Goal: Transaction & Acquisition: Obtain resource

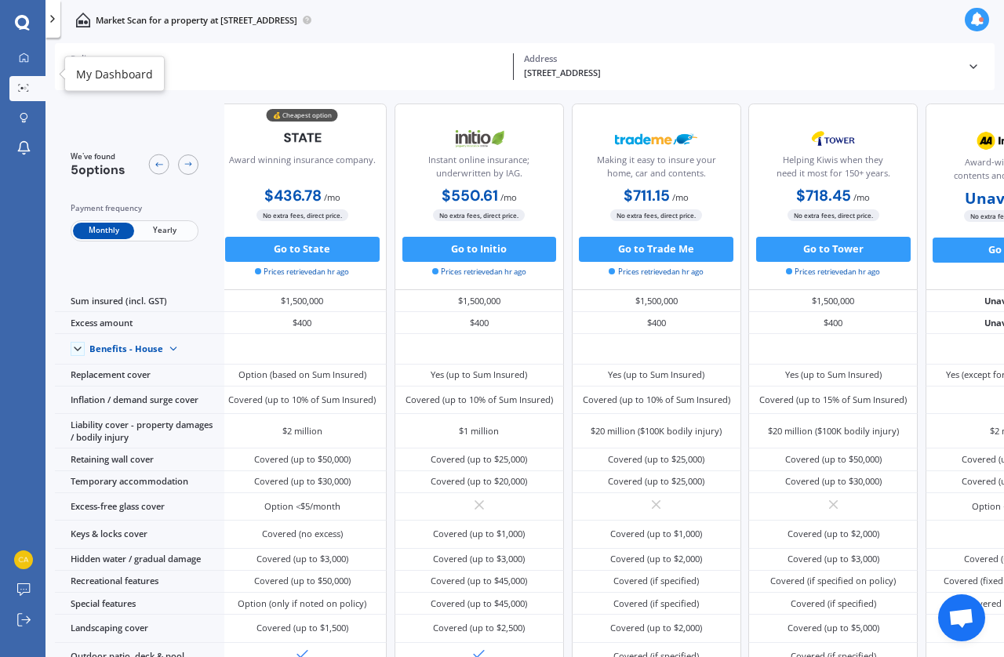
click at [28, 60] on icon at bounding box center [24, 57] width 9 height 9
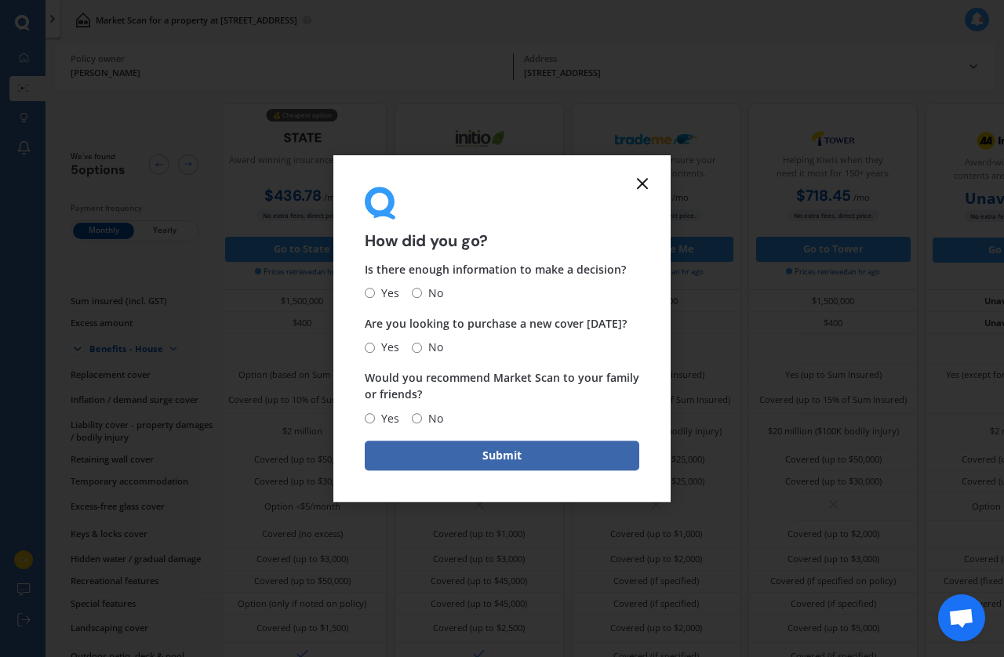
click at [646, 193] on icon at bounding box center [642, 183] width 19 height 19
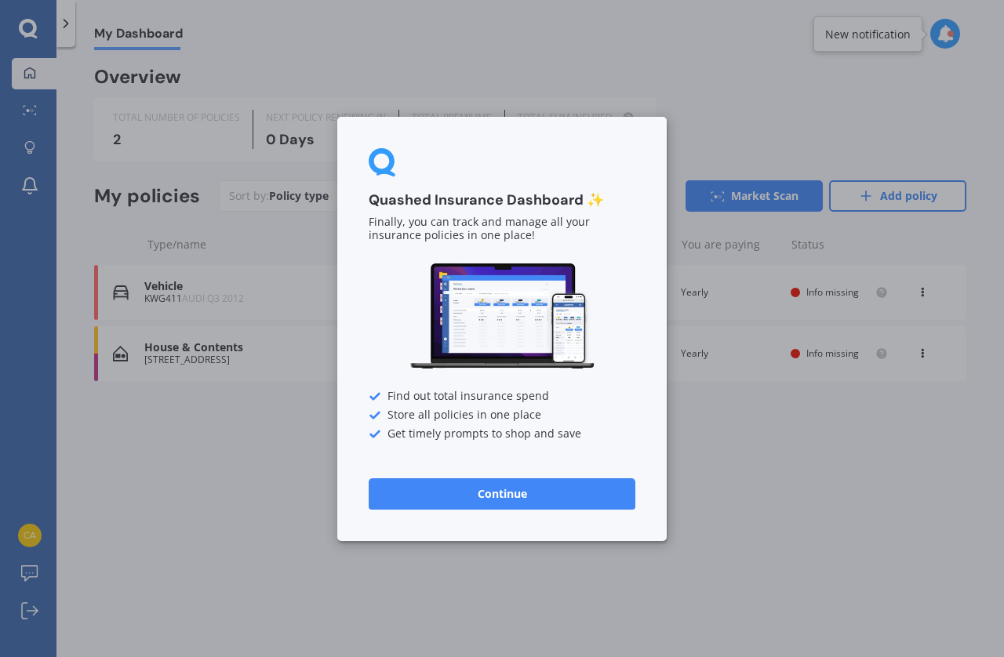
click at [529, 497] on button "Continue" at bounding box center [502, 493] width 267 height 31
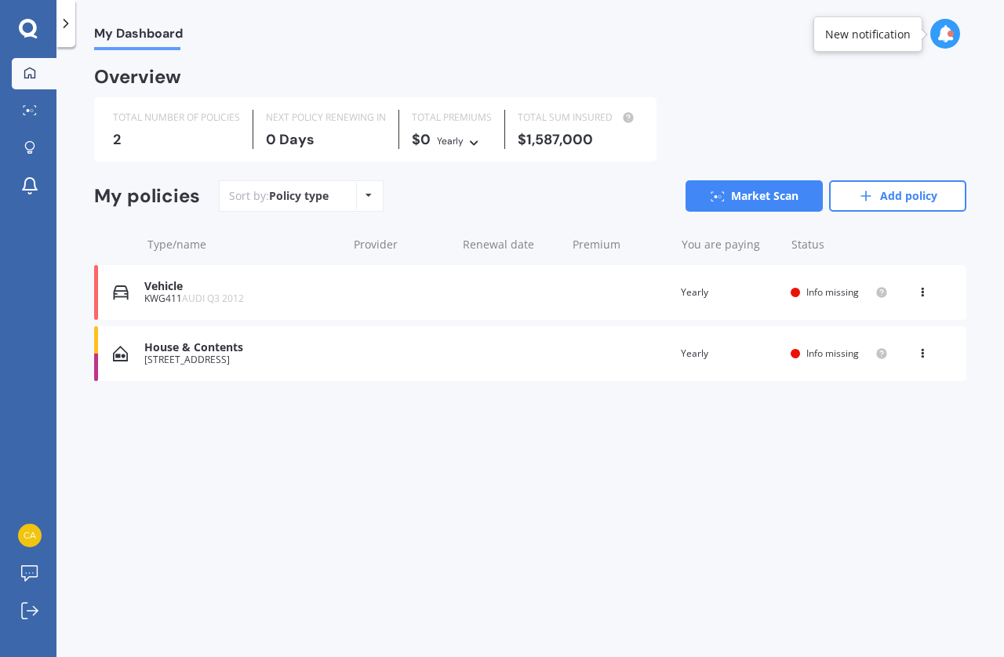
click at [378, 357] on div "House & Contents 6 Rutherglen Avenue, Ilam, Christchurch 8041 Renewal date Prem…" at bounding box center [530, 353] width 872 height 55
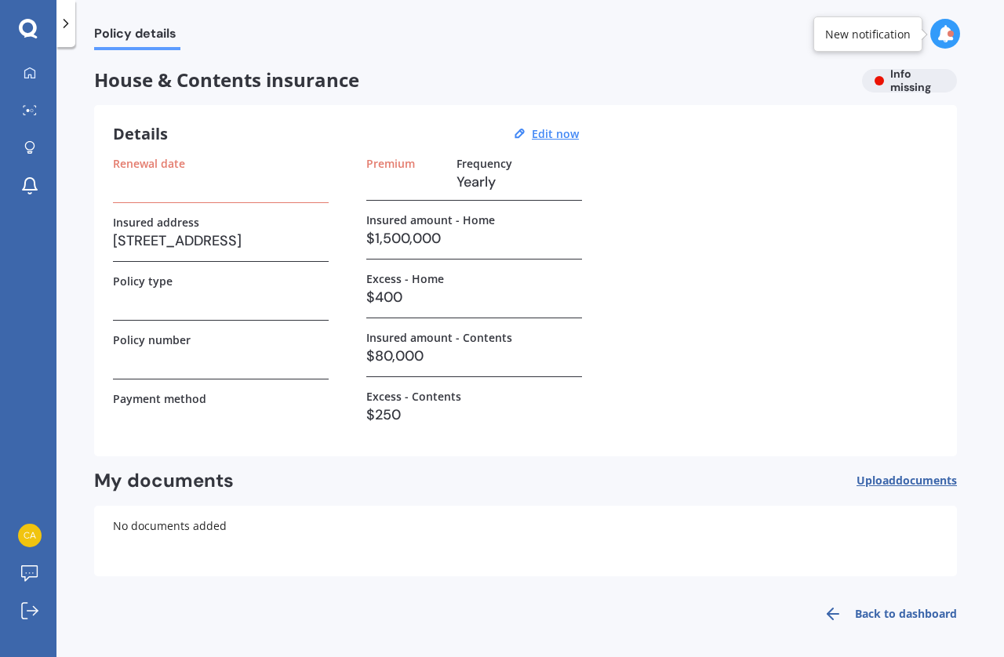
click at [550, 141] on u "Edit now" at bounding box center [555, 133] width 47 height 15
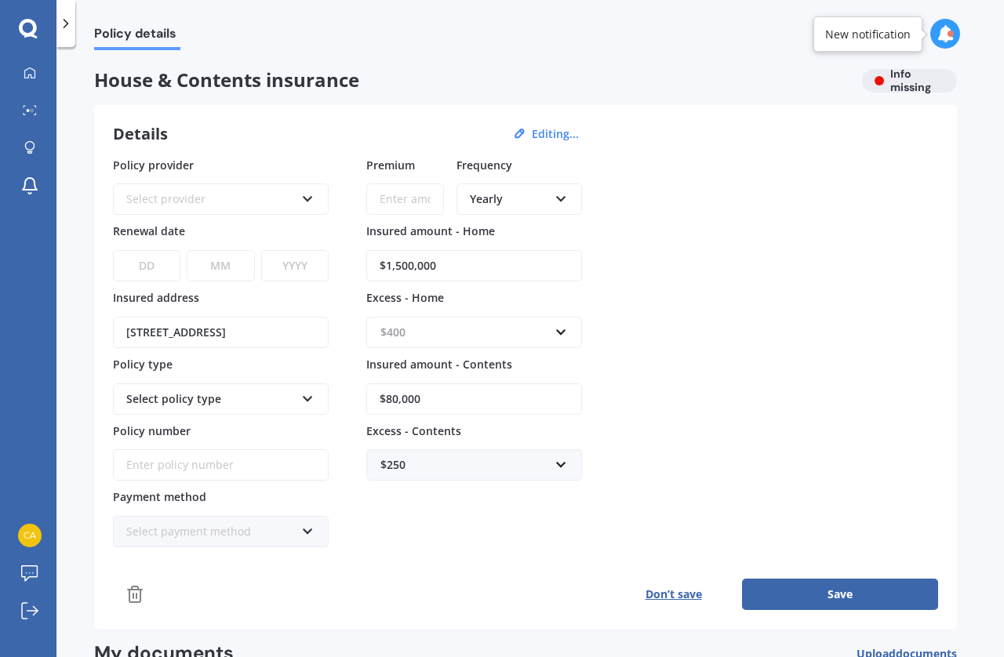
click at [557, 330] on input "text" at bounding box center [469, 333] width 202 height 30
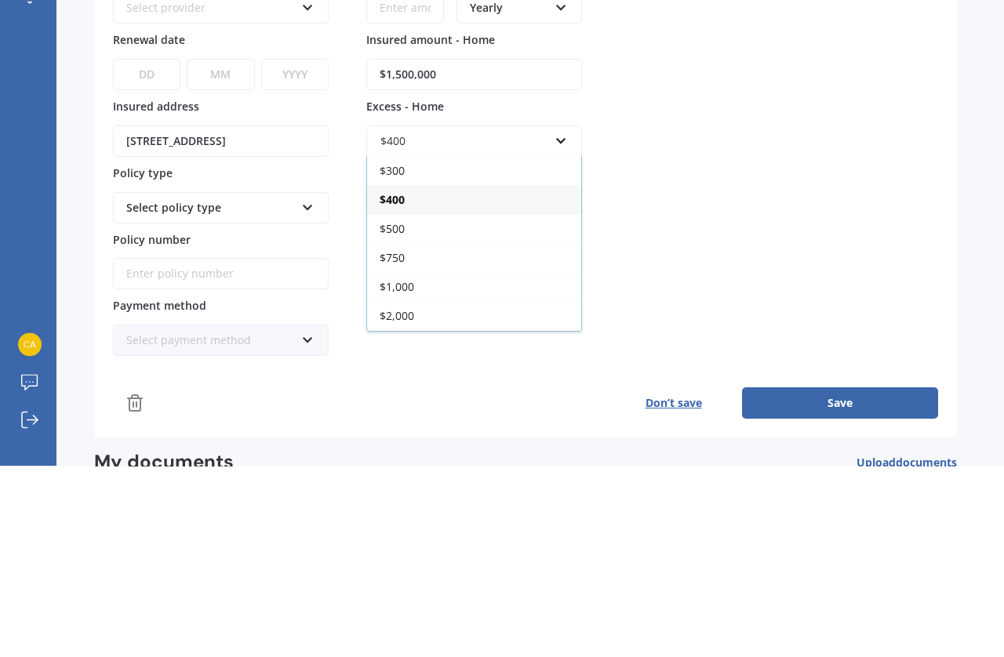
click at [413, 435] on div "$750" at bounding box center [474, 449] width 214 height 29
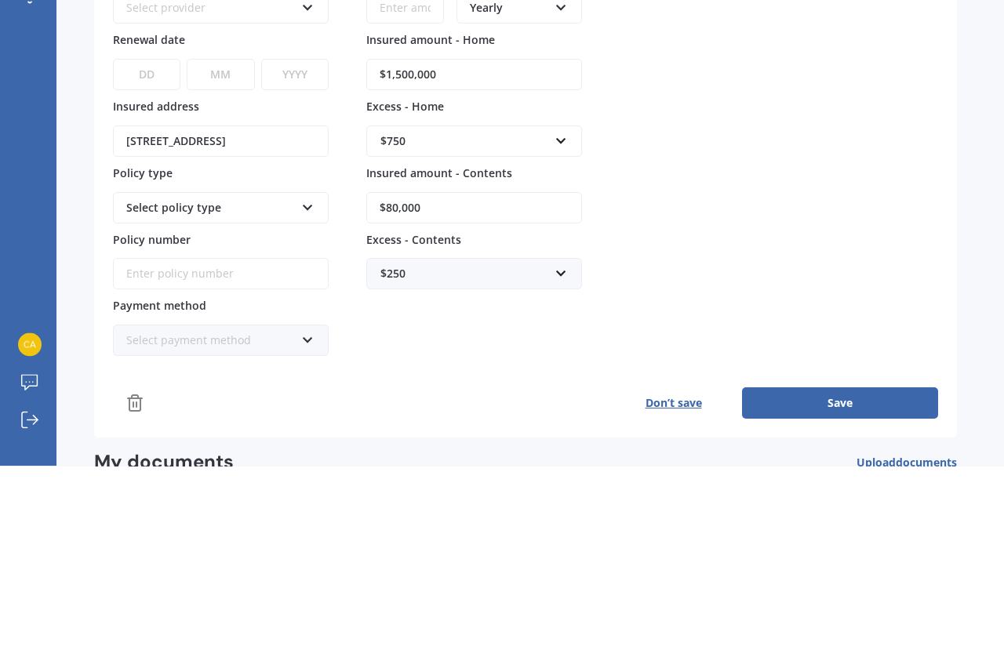
scroll to position [59, 0]
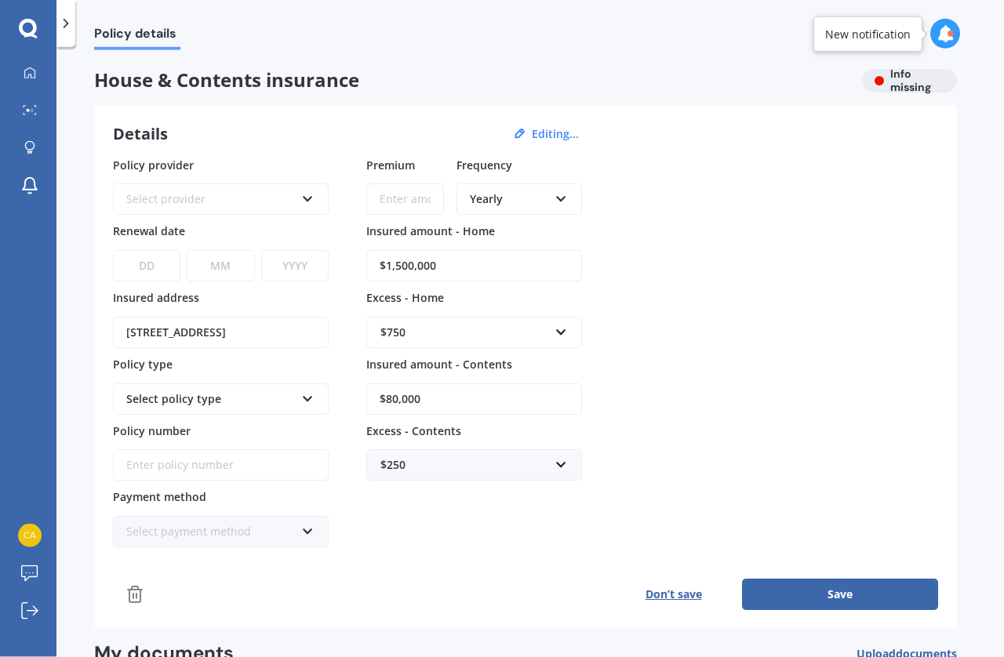
click at [455, 250] on input "$1,500,000" at bounding box center [474, 265] width 216 height 31
click at [662, 214] on div "Policy provider Select provider AA AMI AMP ANZ ASB Ando BNZ Co-Operative Bank F…" at bounding box center [525, 352] width 825 height 391
click at [448, 384] on input "$80,000" at bounding box center [474, 399] width 216 height 31
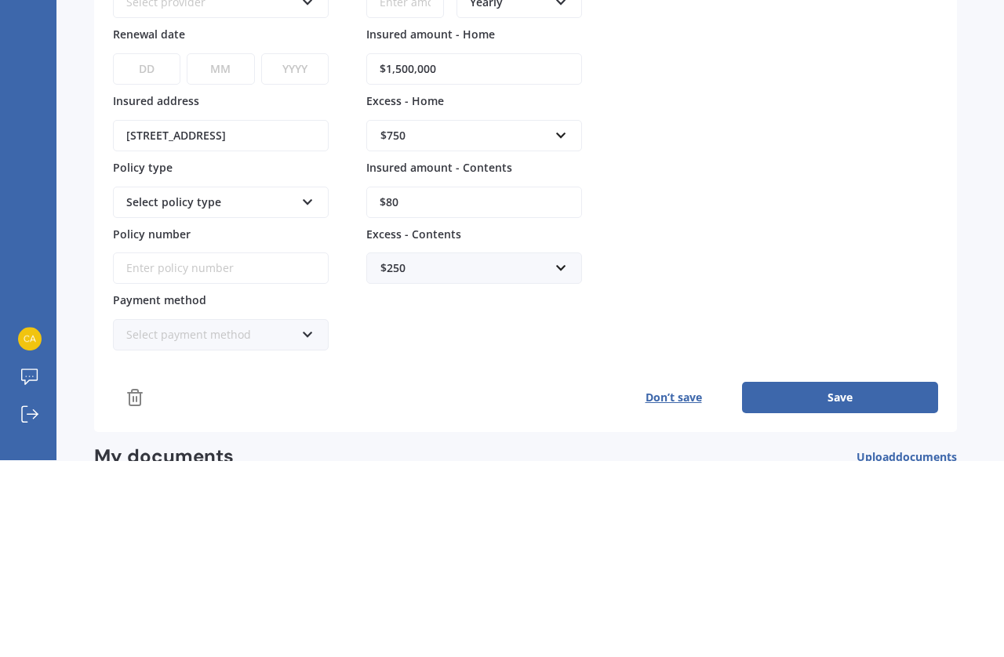
type input "$8"
type input "$80,000"
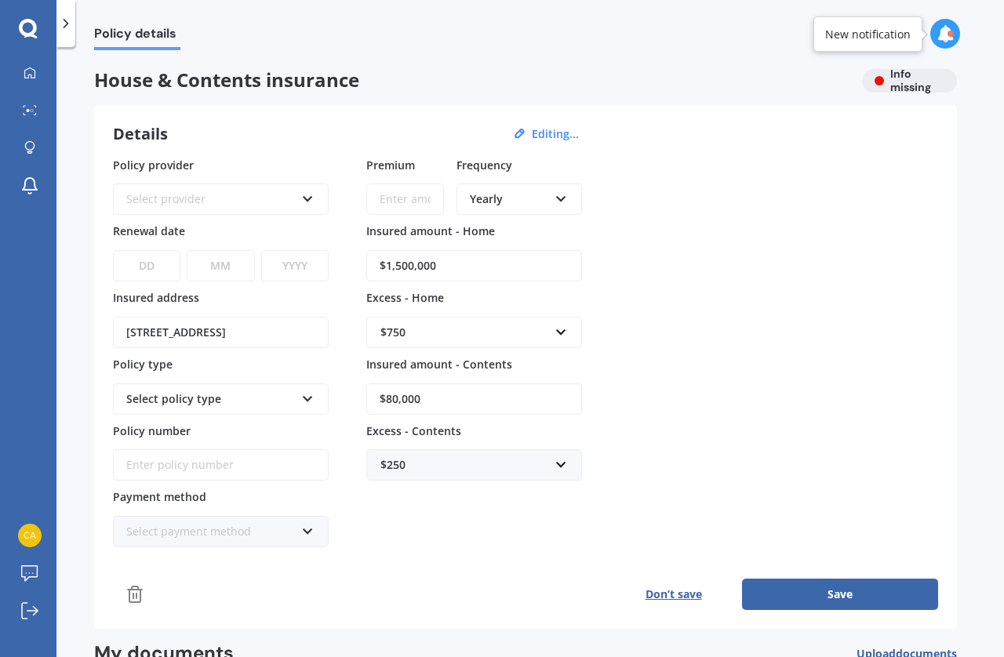
click at [566, 184] on div "Yearly Yearly Six-Monthly Quarterly Monthly Fortnightly Weekly" at bounding box center [520, 199] width 126 height 31
click at [521, 334] on span "Fortnightly" at bounding box center [499, 341] width 56 height 15
click at [321, 516] on div "Select payment method Direct debit - bank account Direct debit - credit/debit c…" at bounding box center [221, 531] width 216 height 31
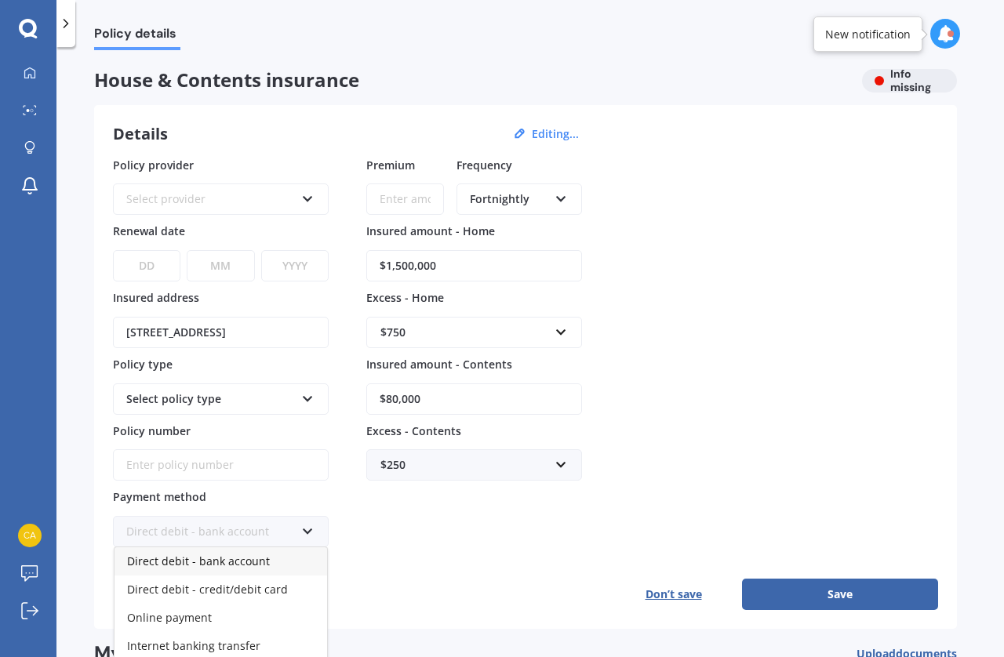
click at [253, 554] on span "Direct debit - bank account" at bounding box center [198, 561] width 143 height 15
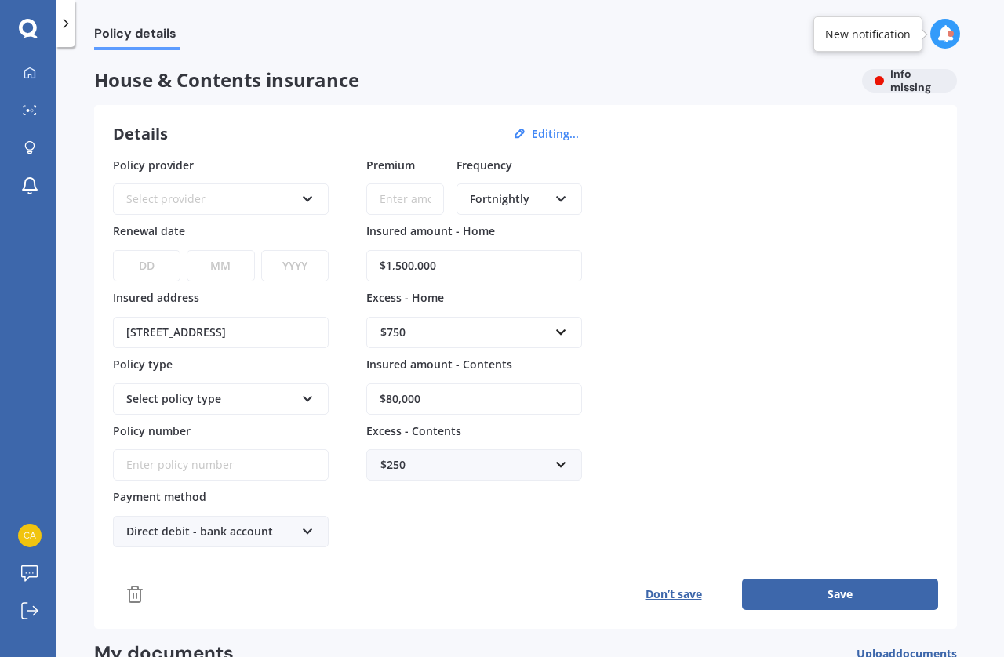
click at [847, 554] on button "Save" at bounding box center [840, 594] width 196 height 31
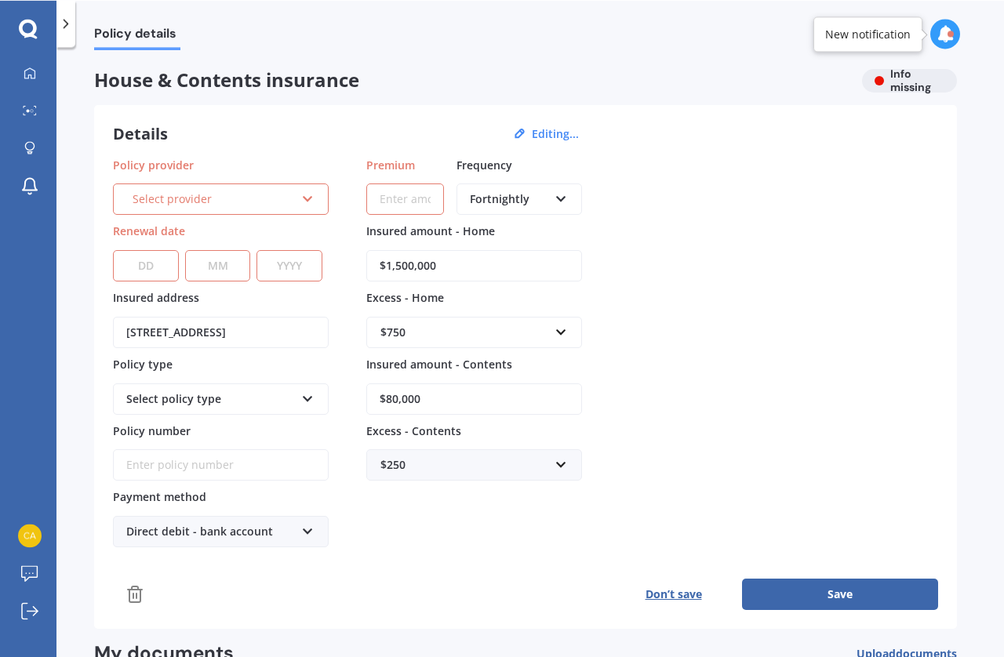
scroll to position [0, 0]
click at [311, 196] on icon at bounding box center [307, 196] width 13 height 11
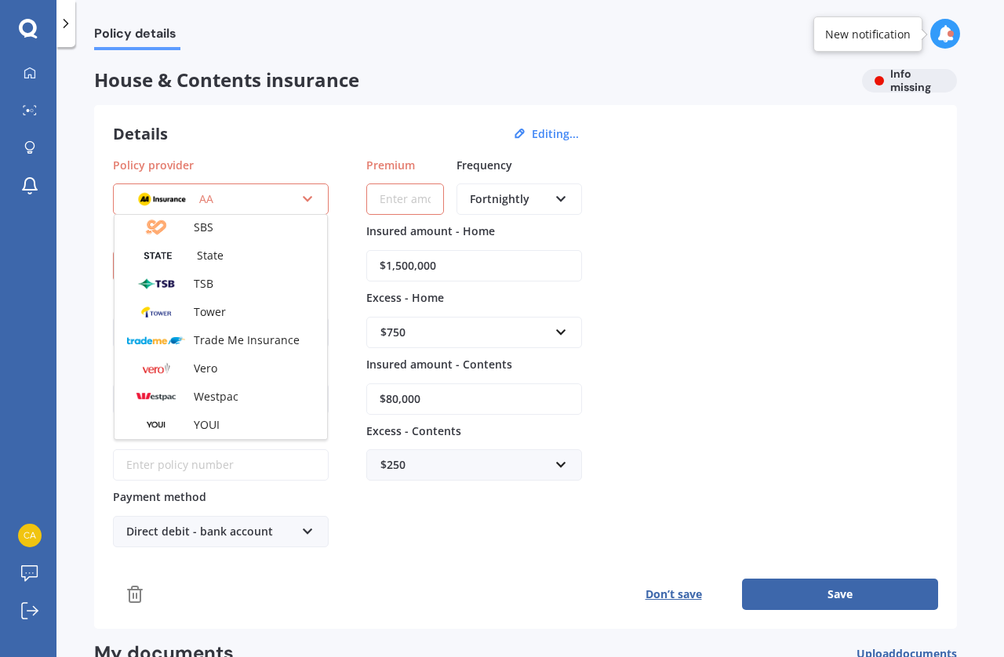
scroll to position [426, 0]
click at [679, 295] on div "Policy provider AA AA AMI AMP ANZ ASB Ando BNZ Co-Operative Bank FMG Initio Kiw…" at bounding box center [525, 352] width 825 height 391
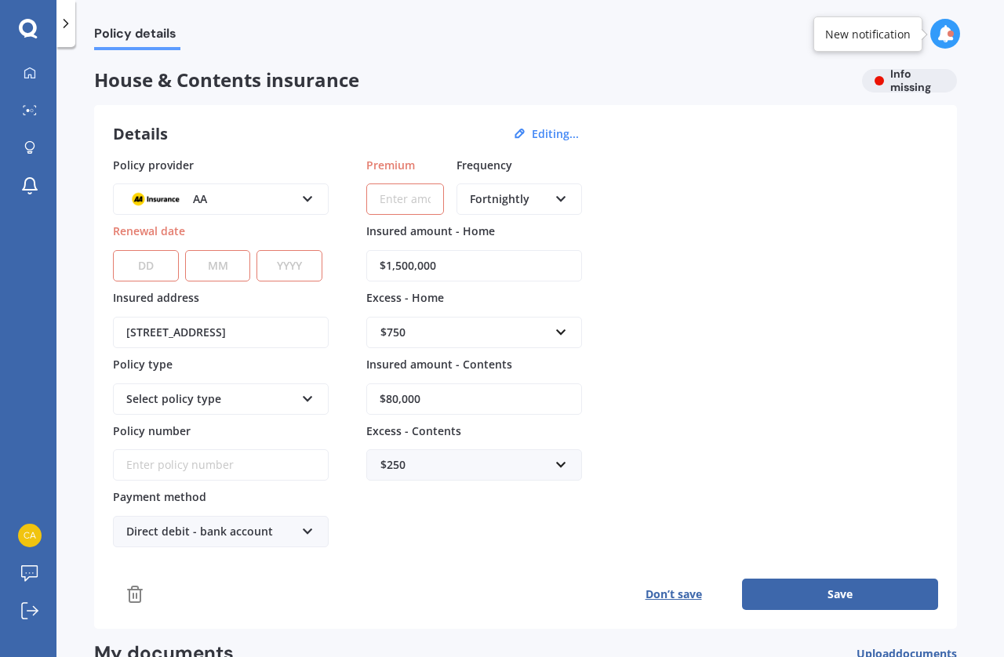
scroll to position [0, 0]
click at [75, 35] on div at bounding box center [65, 23] width 19 height 47
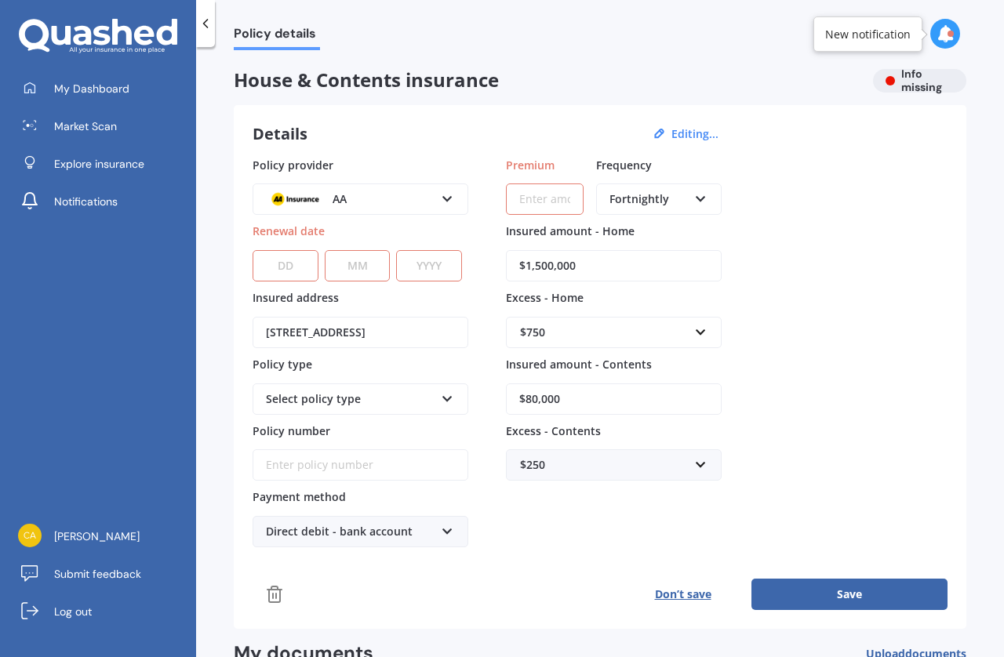
click at [110, 85] on span "My Dashboard" at bounding box center [91, 89] width 75 height 16
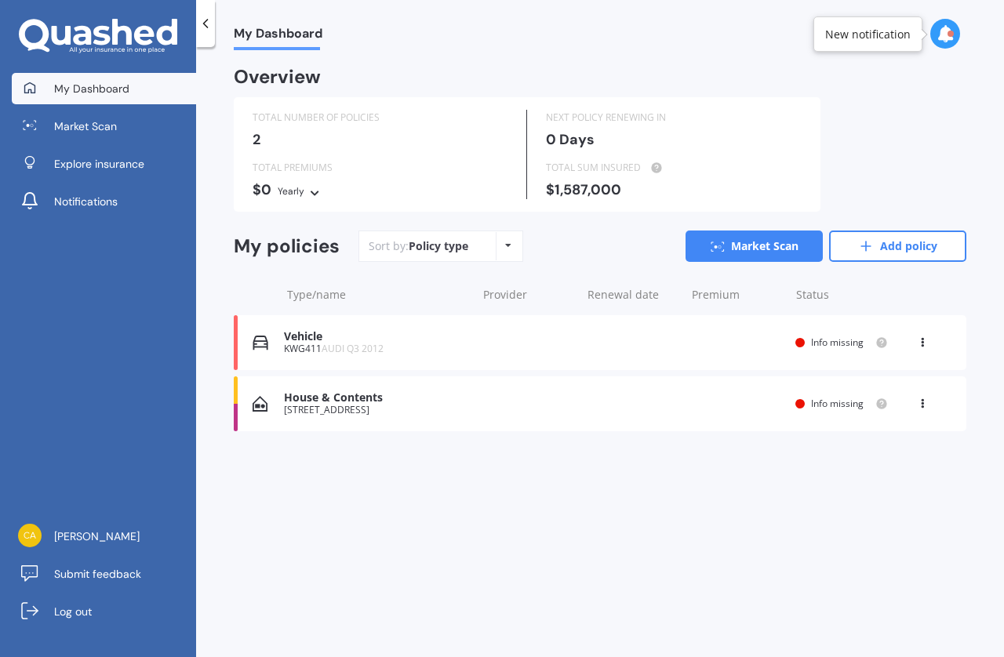
click at [104, 129] on span "Market Scan" at bounding box center [85, 126] width 63 height 16
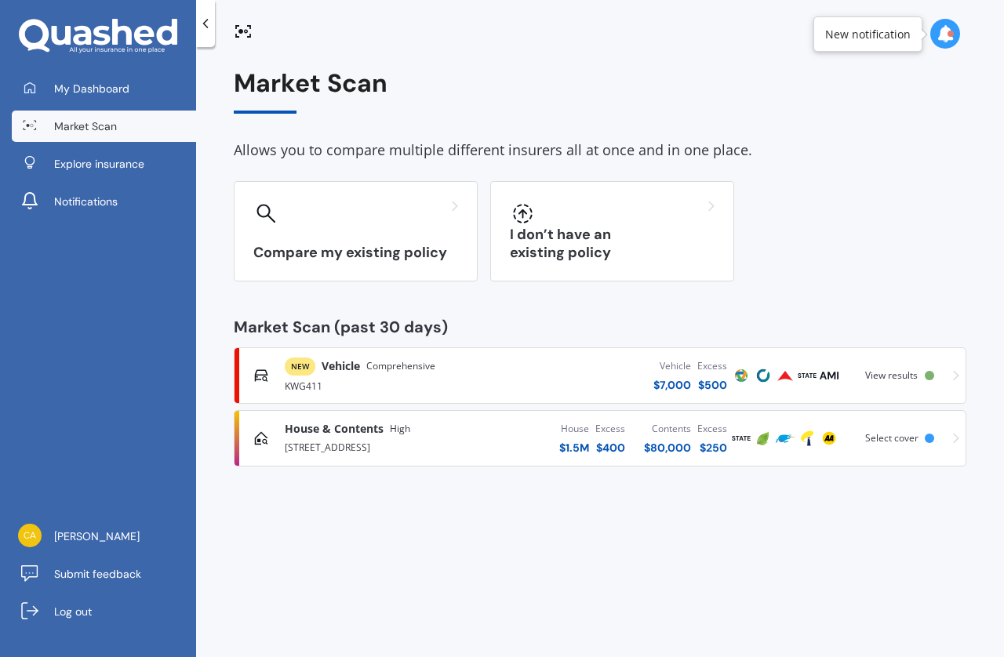
click at [446, 448] on div "[STREET_ADDRESS]" at bounding box center [379, 446] width 188 height 19
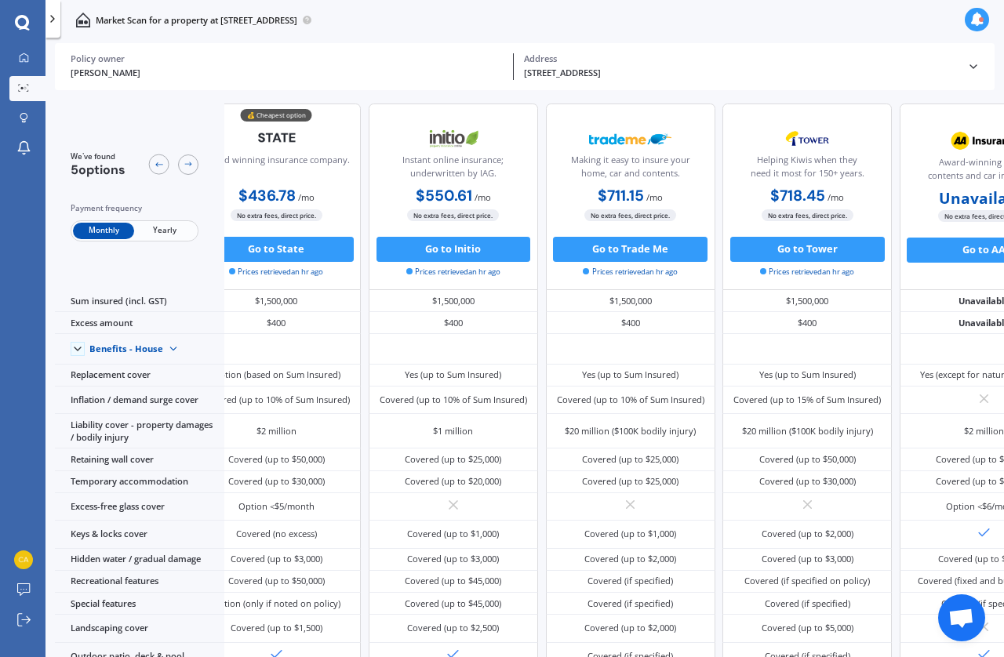
scroll to position [0, 42]
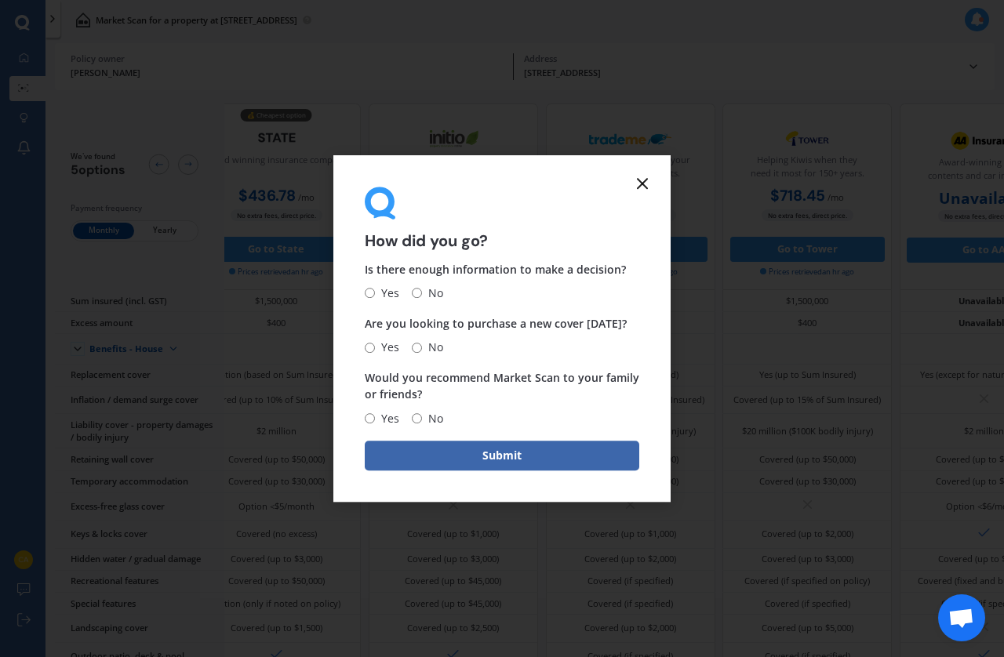
click at [637, 192] on icon at bounding box center [642, 183] width 19 height 19
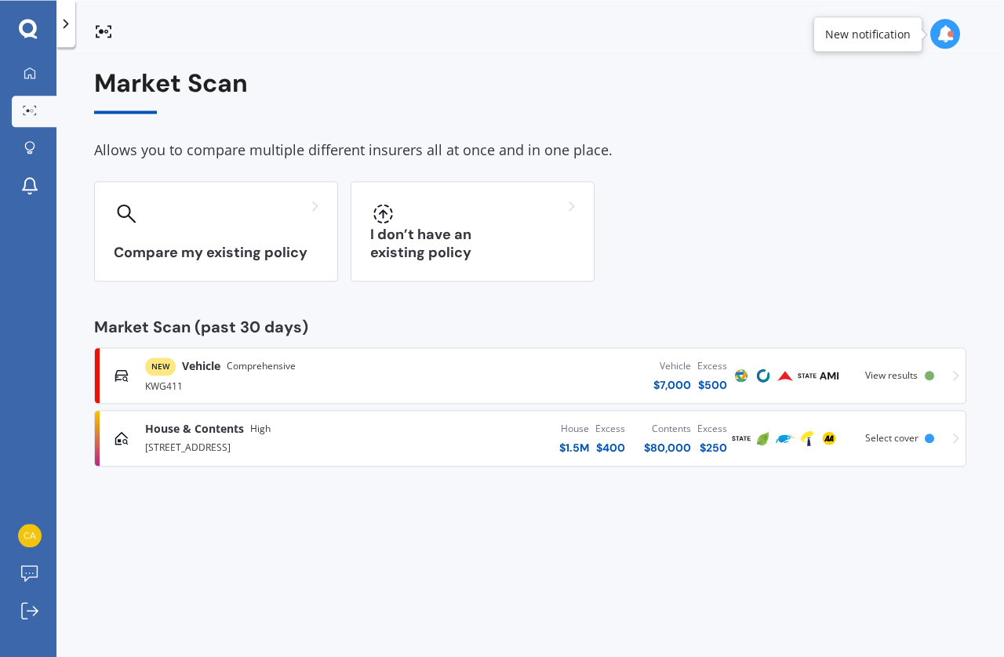
scroll to position [38, 0]
click at [847, 415] on div "House & Contents High 6 Rutherglen Avenue, Ilam, Christchurch 8041 House $ 1.5M…" at bounding box center [530, 438] width 858 height 47
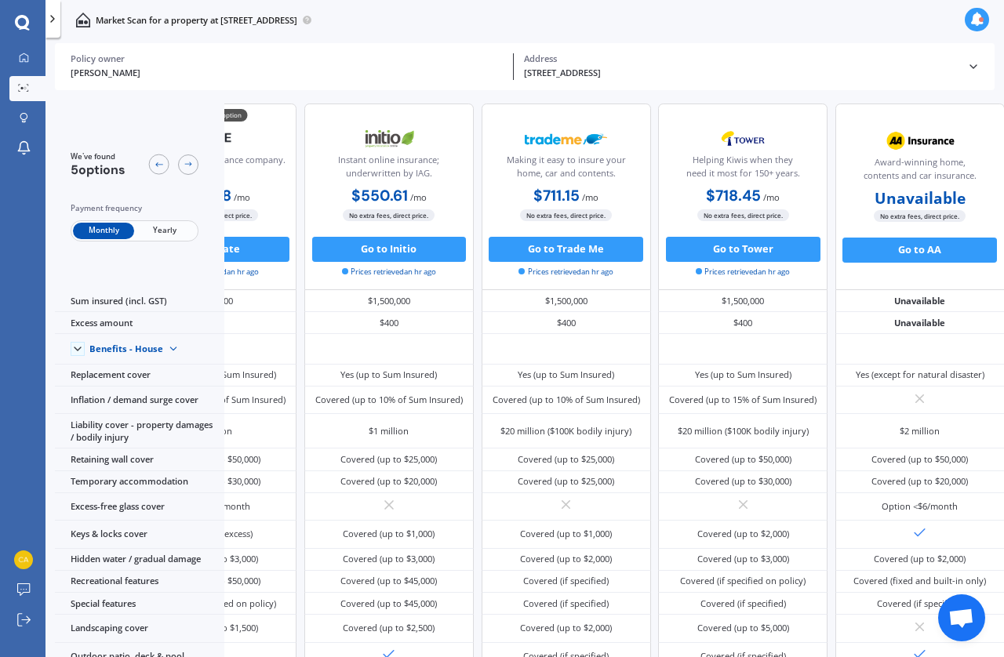
scroll to position [0, 122]
click at [847, 60] on icon at bounding box center [973, 66] width 13 height 13
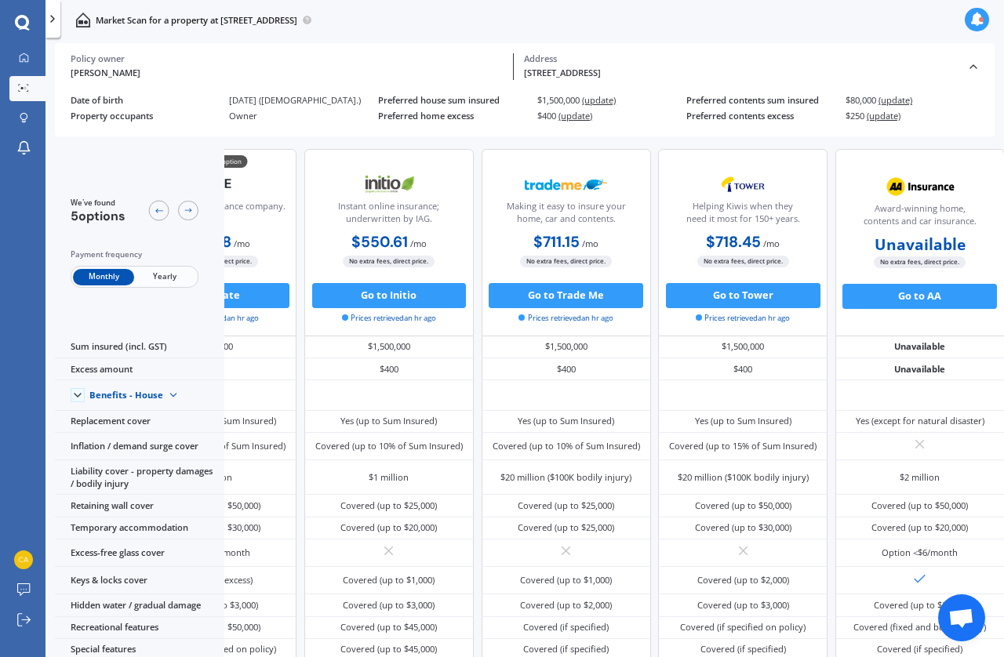
click at [591, 110] on span "(update)" at bounding box center [576, 116] width 34 height 12
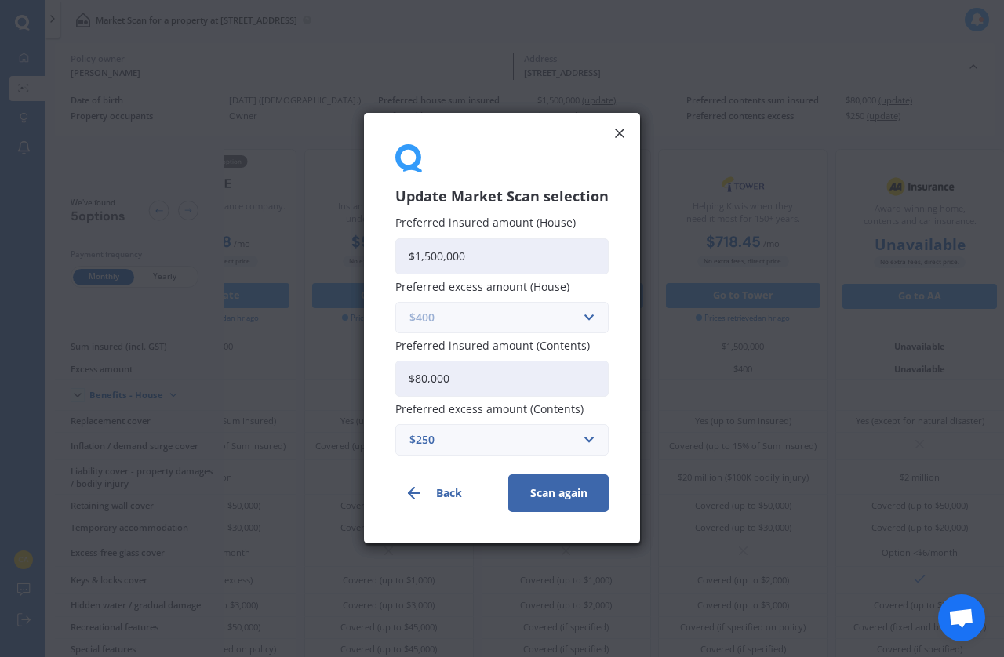
click at [584, 312] on input "text" at bounding box center [496, 318] width 199 height 30
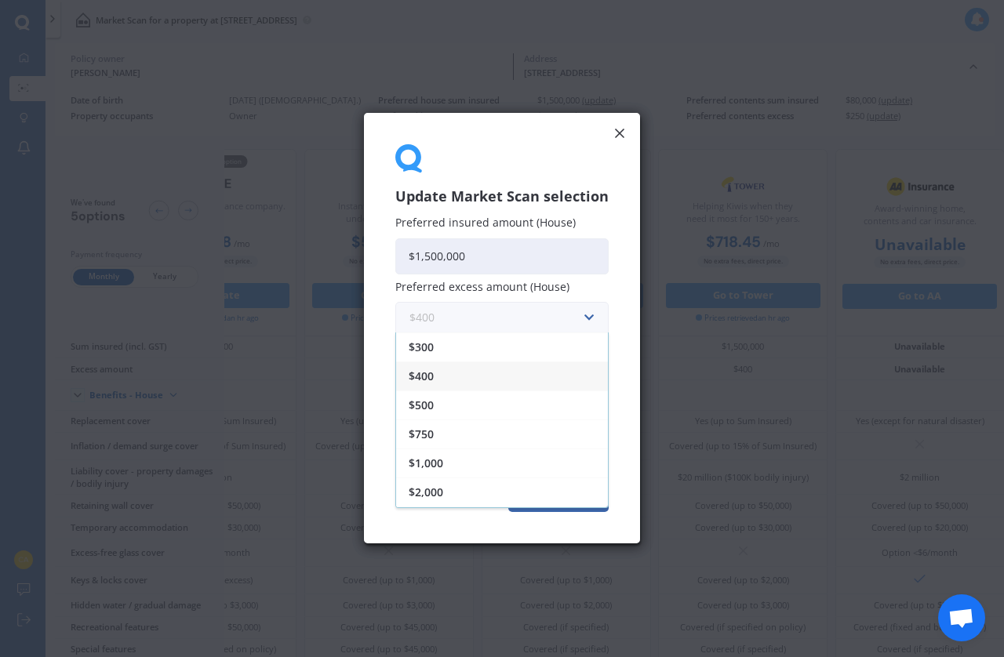
scroll to position [38, 0]
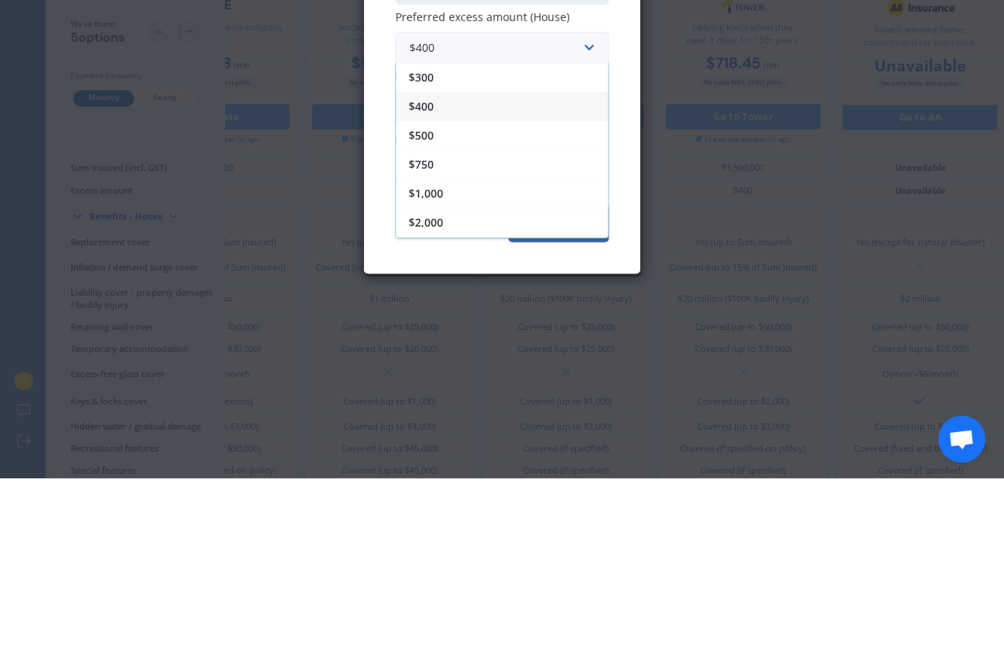
click at [441, 367] on span "$1,000" at bounding box center [426, 372] width 35 height 11
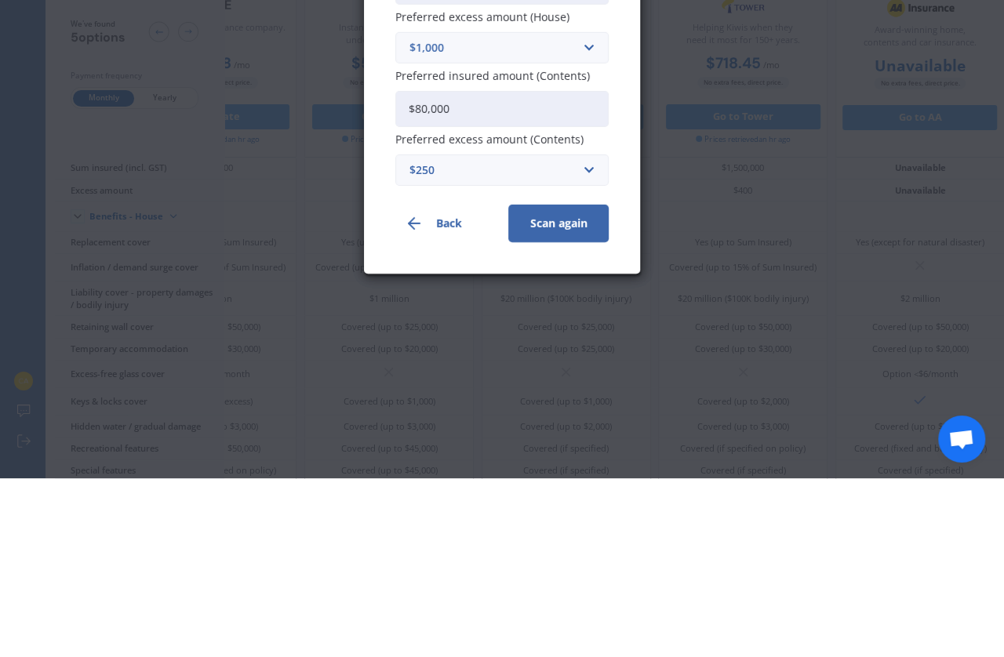
click at [563, 384] on button "Scan again" at bounding box center [558, 403] width 100 height 38
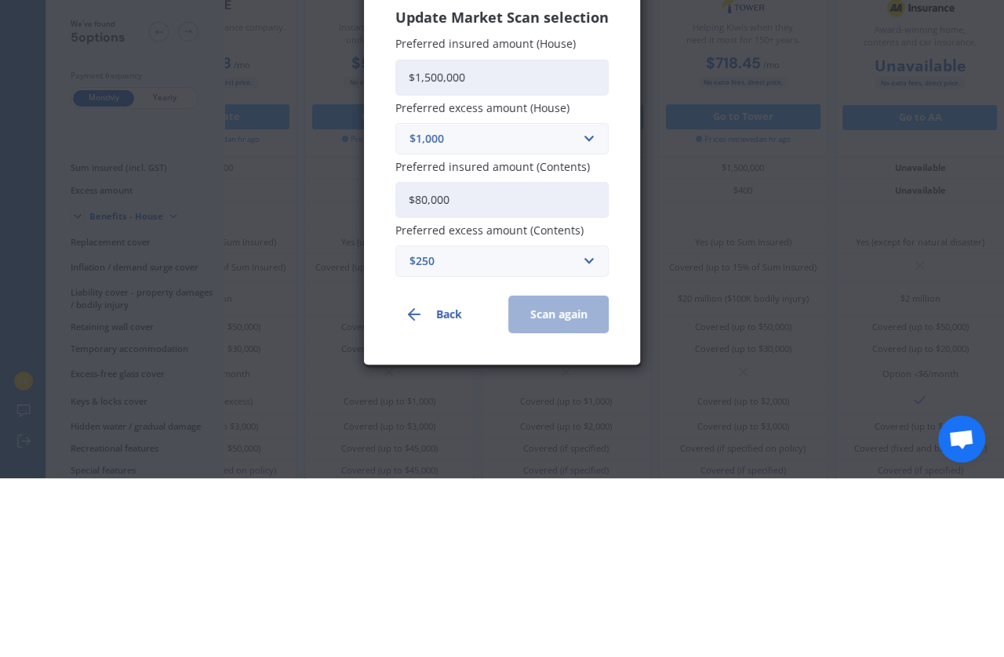
scroll to position [60, 0]
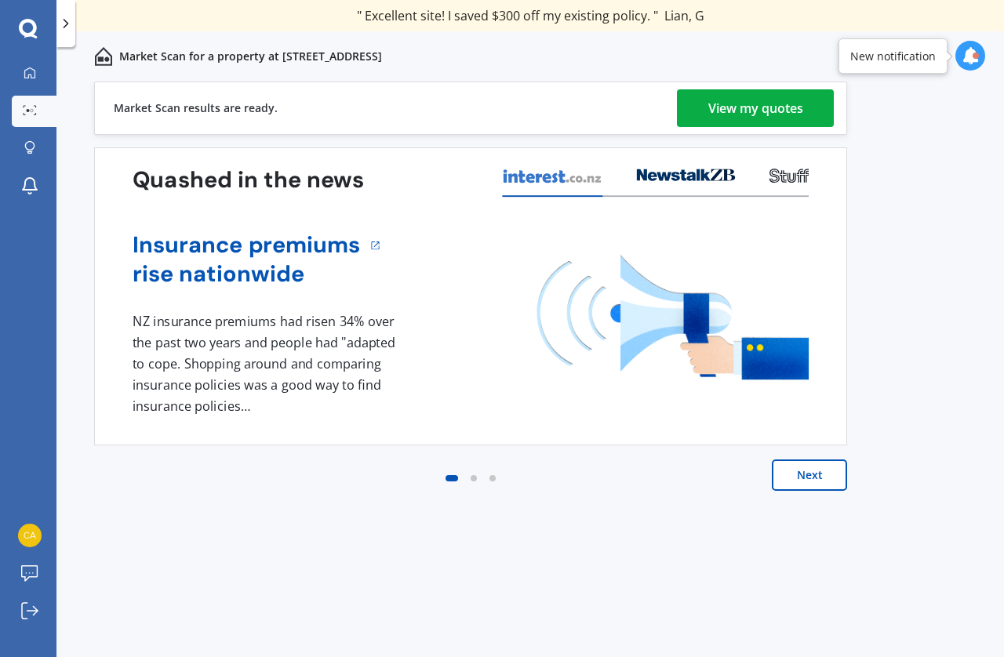
click at [781, 105] on div "View my quotes" at bounding box center [755, 108] width 95 height 38
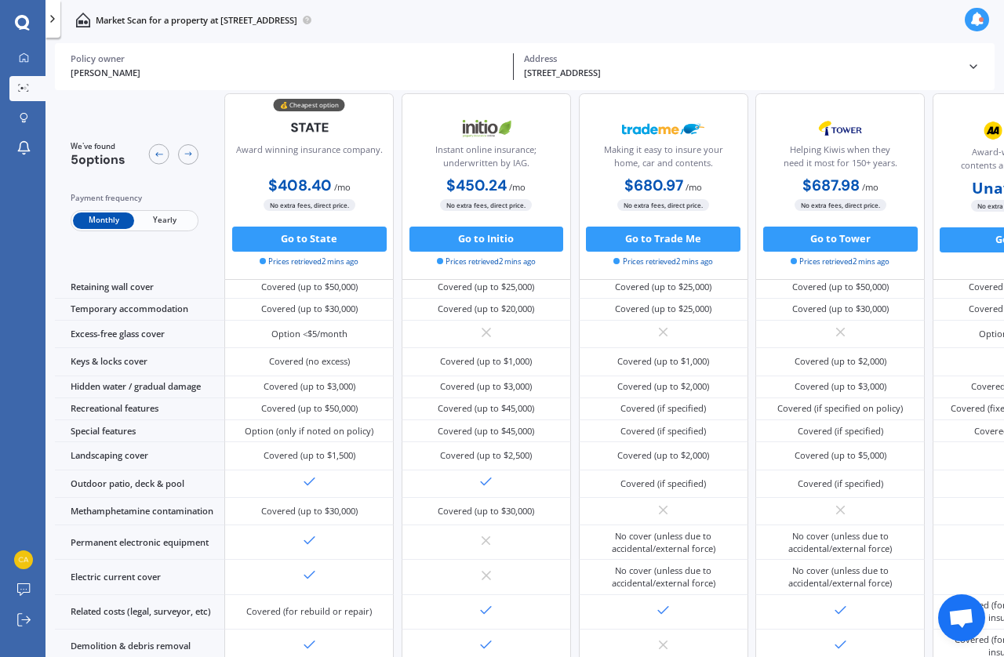
scroll to position [216, 0]
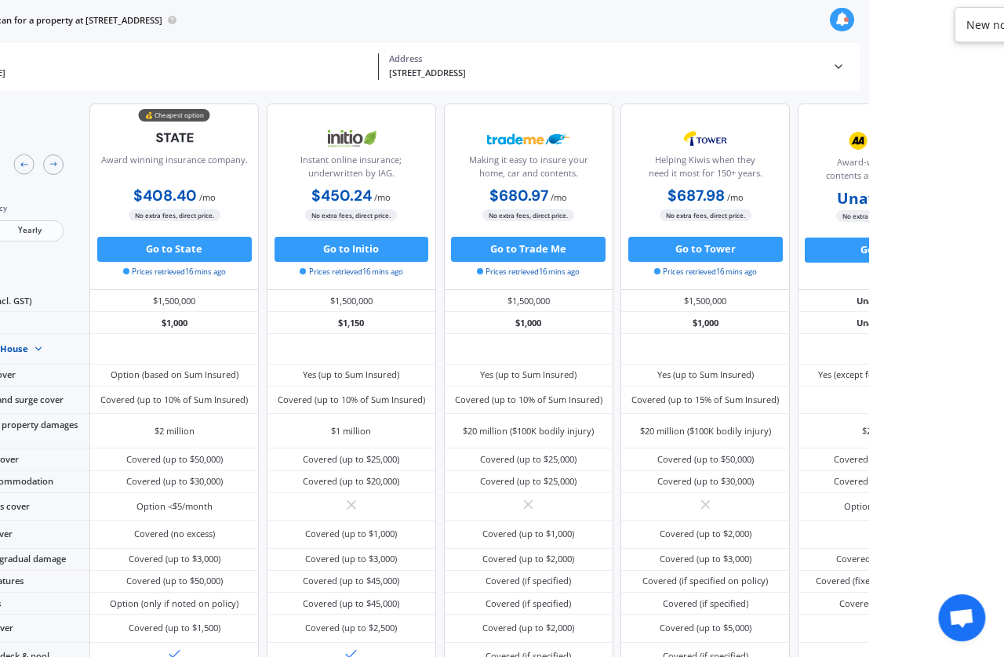
scroll to position [28, 103]
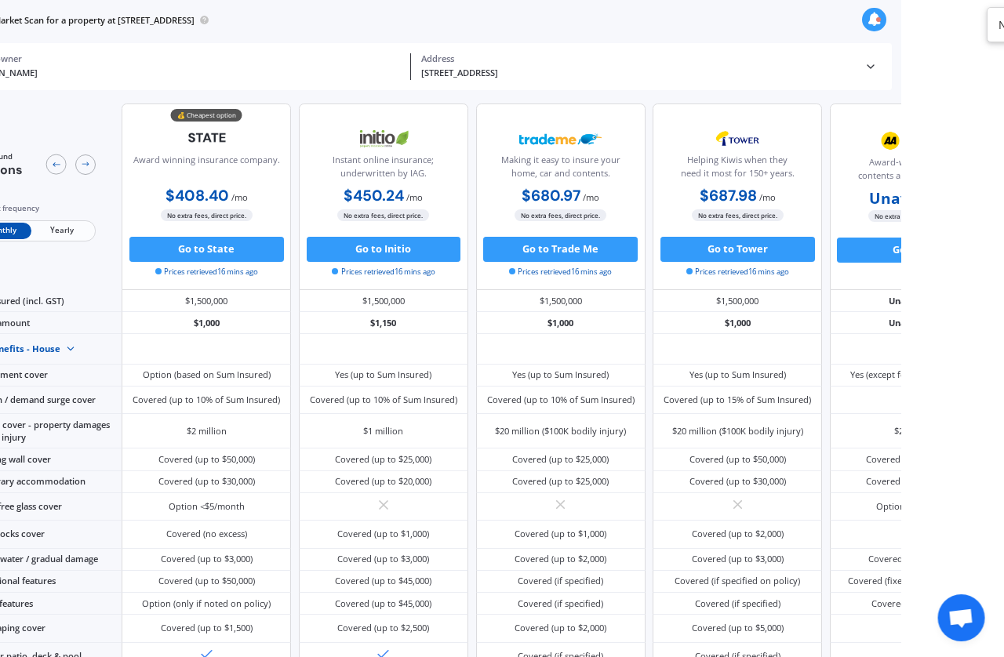
click at [564, 67] on div "[STREET_ADDRESS]" at bounding box center [637, 73] width 433 height 13
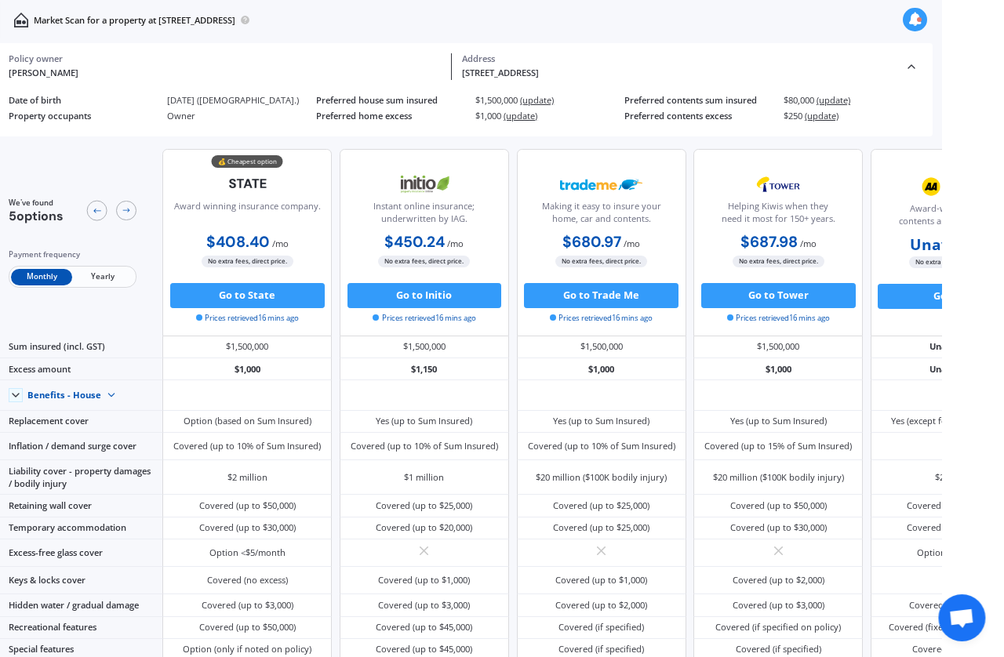
scroll to position [28, 0]
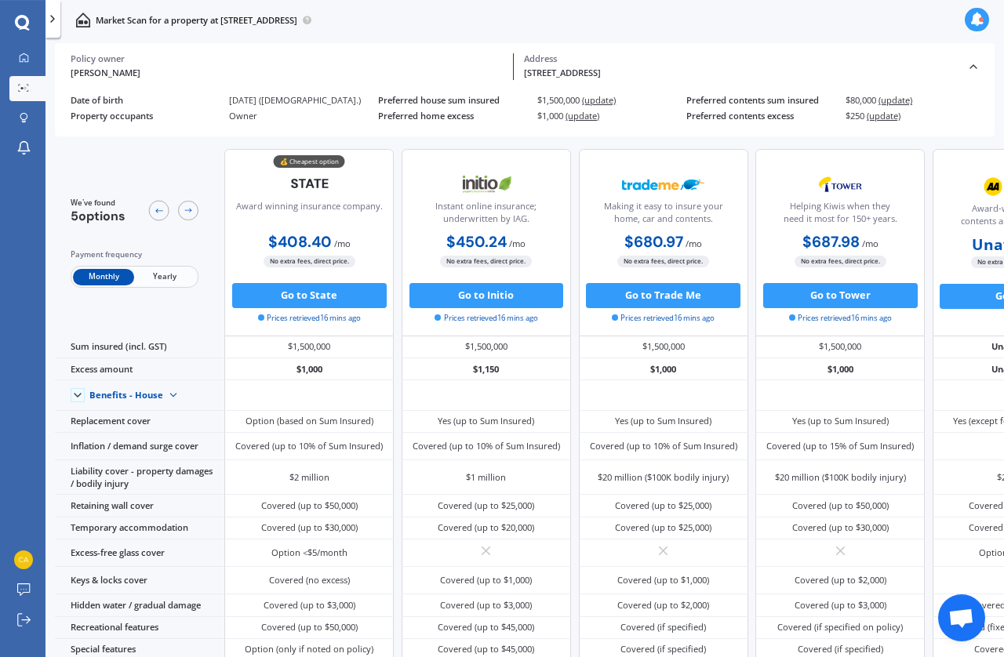
click at [160, 270] on span "Yearly" at bounding box center [164, 277] width 61 height 16
click at [847, 60] on icon at bounding box center [973, 66] width 13 height 13
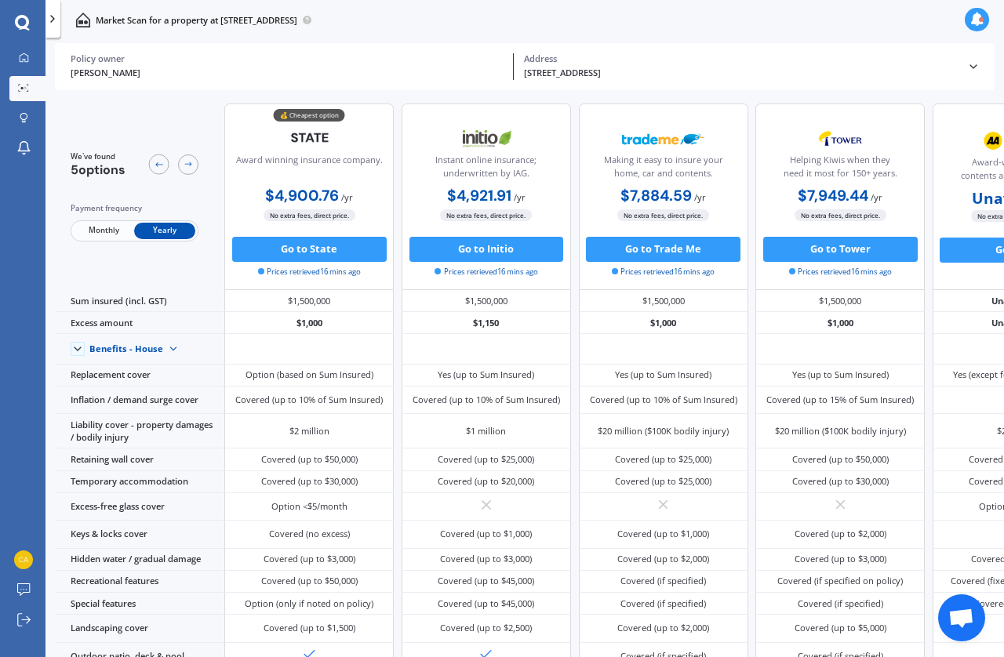
scroll to position [1, 0]
click at [110, 223] on span "Monthly" at bounding box center [103, 231] width 61 height 16
click at [169, 223] on span "Yearly" at bounding box center [164, 231] width 61 height 16
click at [86, 223] on span "Monthly" at bounding box center [103, 231] width 61 height 16
click at [160, 223] on span "Yearly" at bounding box center [164, 231] width 61 height 16
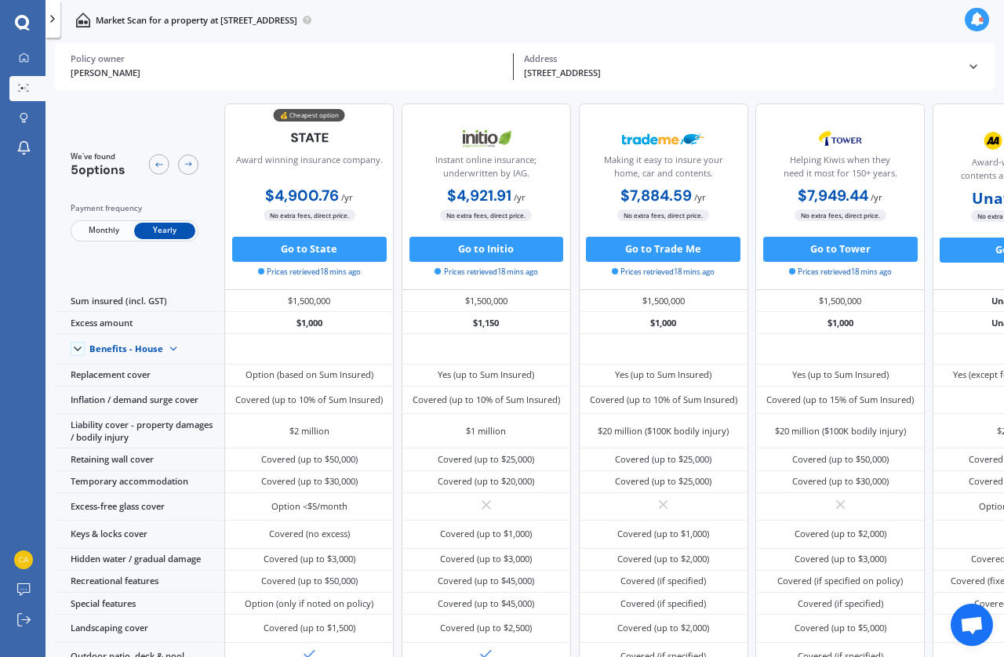
scroll to position [28, 0]
